Goal: Find specific page/section: Find specific page/section

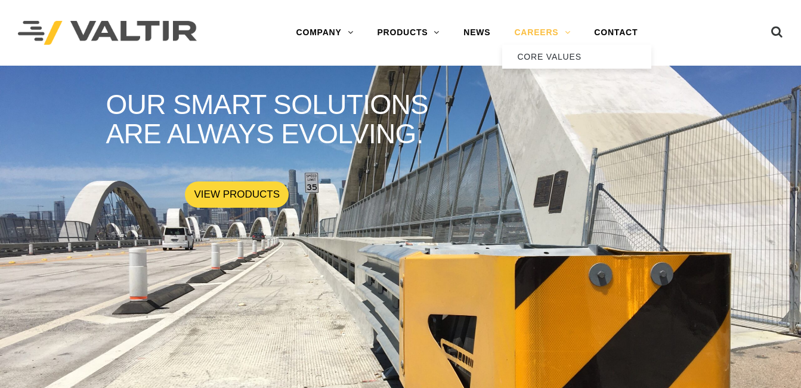
click at [563, 30] on link "CAREERS" at bounding box center [542, 33] width 80 height 24
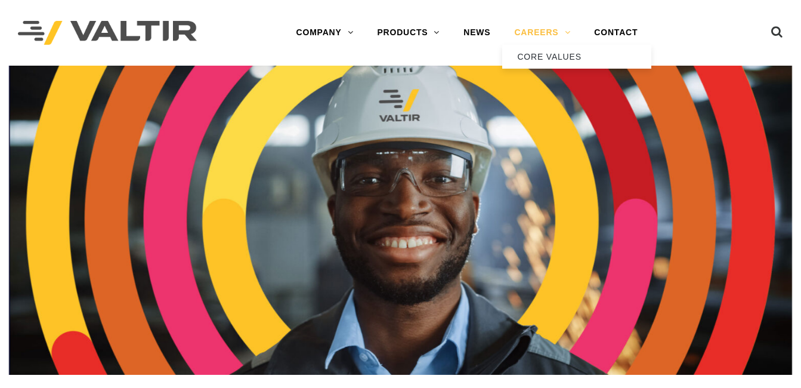
click at [565, 32] on link "CAREERS" at bounding box center [542, 33] width 80 height 24
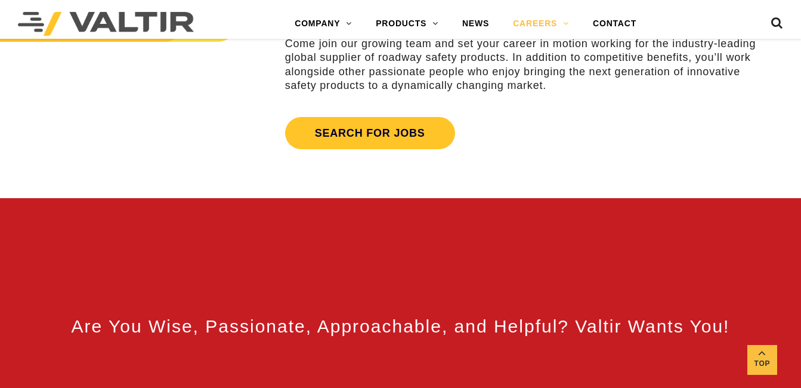
scroll to position [477, 0]
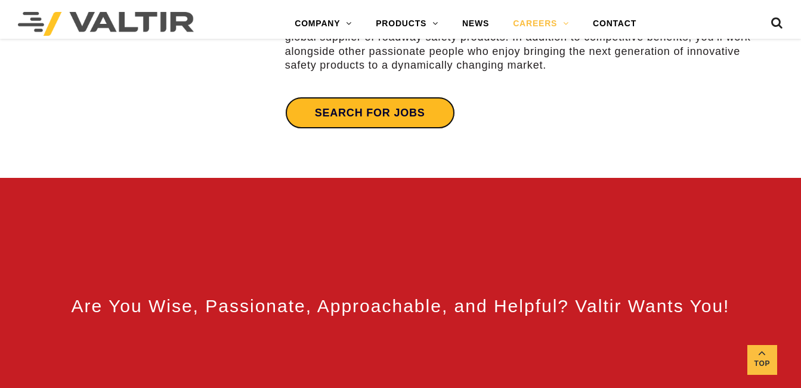
click at [323, 117] on link "Search for jobs" at bounding box center [370, 113] width 170 height 32
